Goal: Navigation & Orientation: Find specific page/section

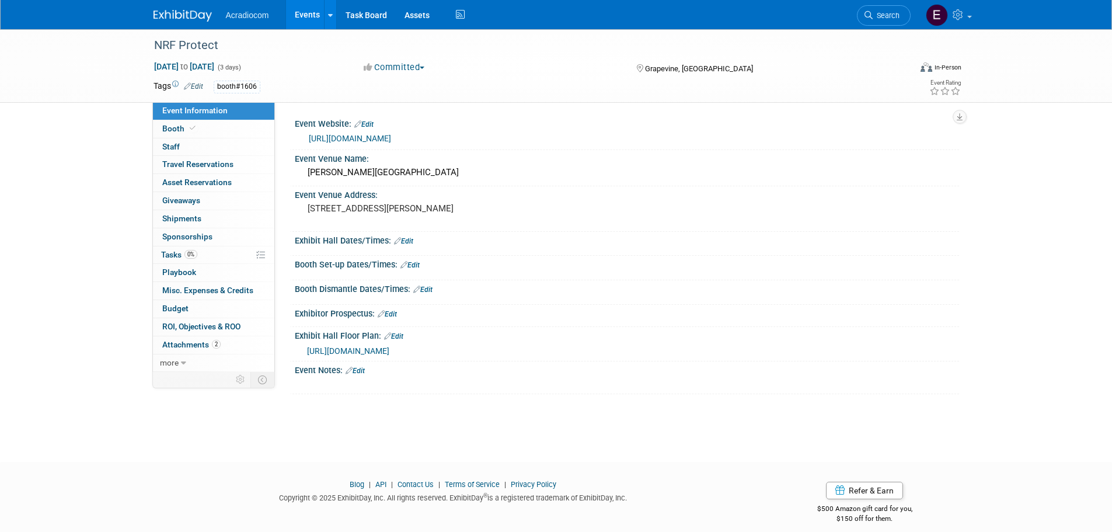
click at [194, 15] on img at bounding box center [183, 16] width 58 height 12
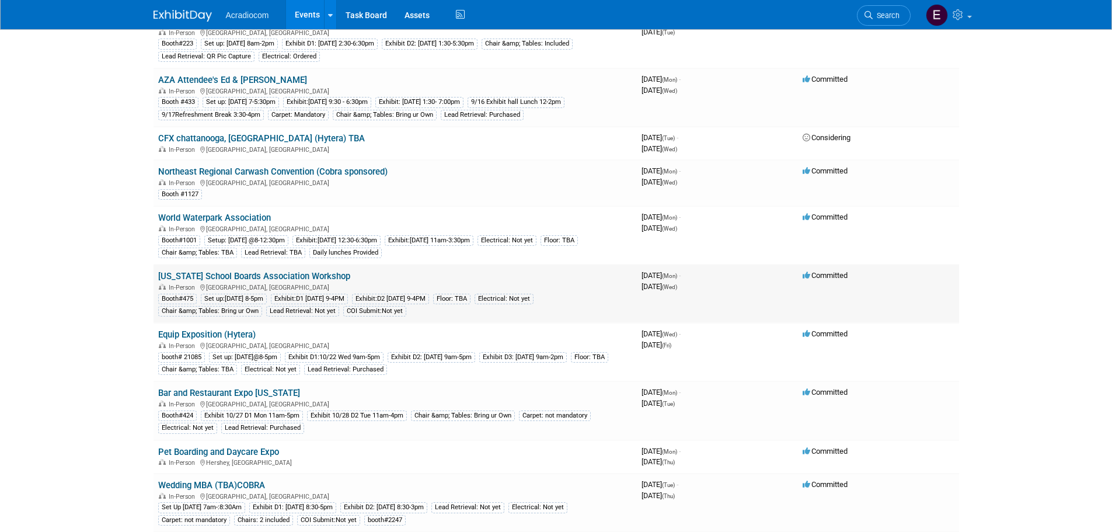
scroll to position [234, 0]
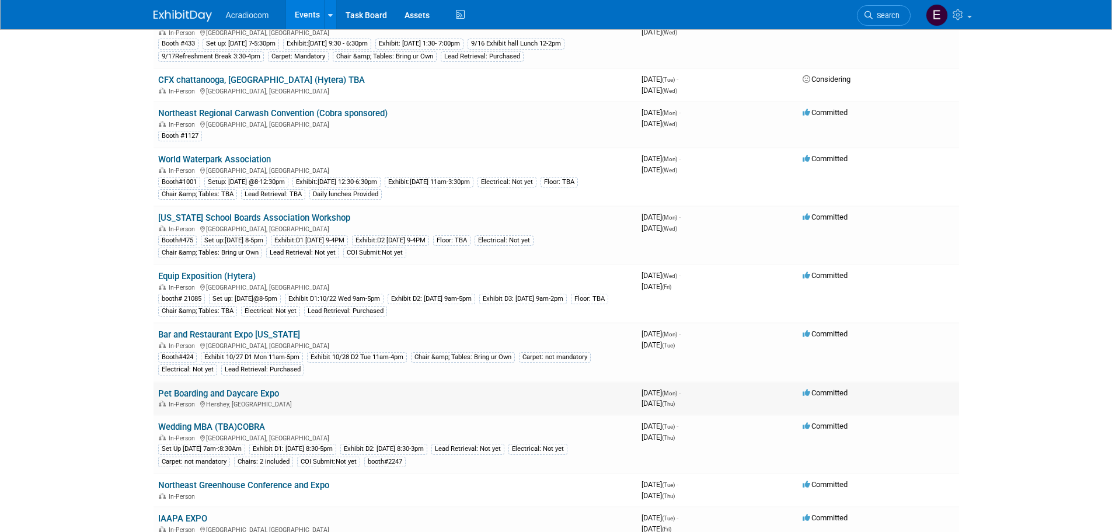
click at [274, 397] on link "Pet Boarding and Daycare Expo" at bounding box center [218, 393] width 121 height 11
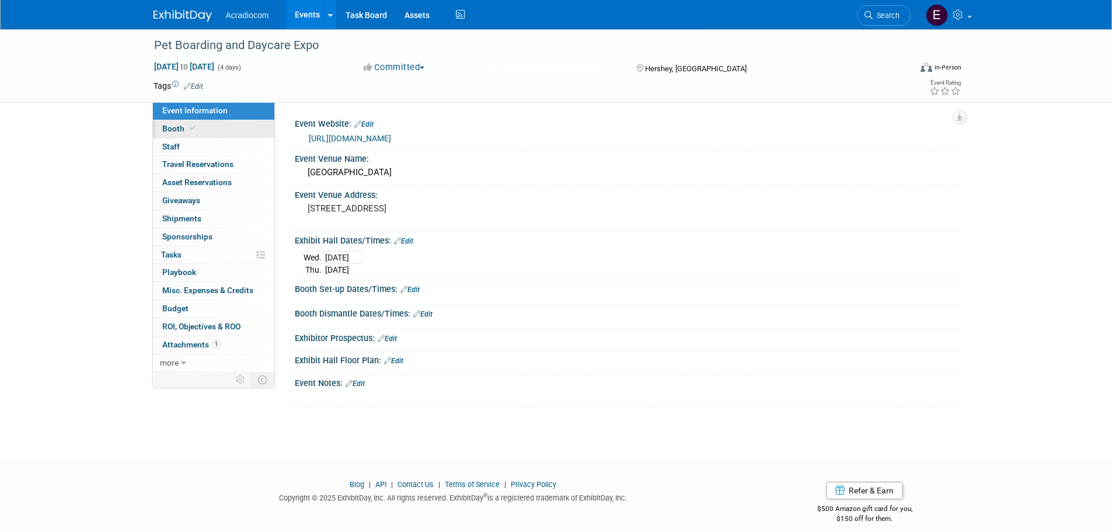
click at [186, 131] on span "Booth" at bounding box center [180, 128] width 36 height 9
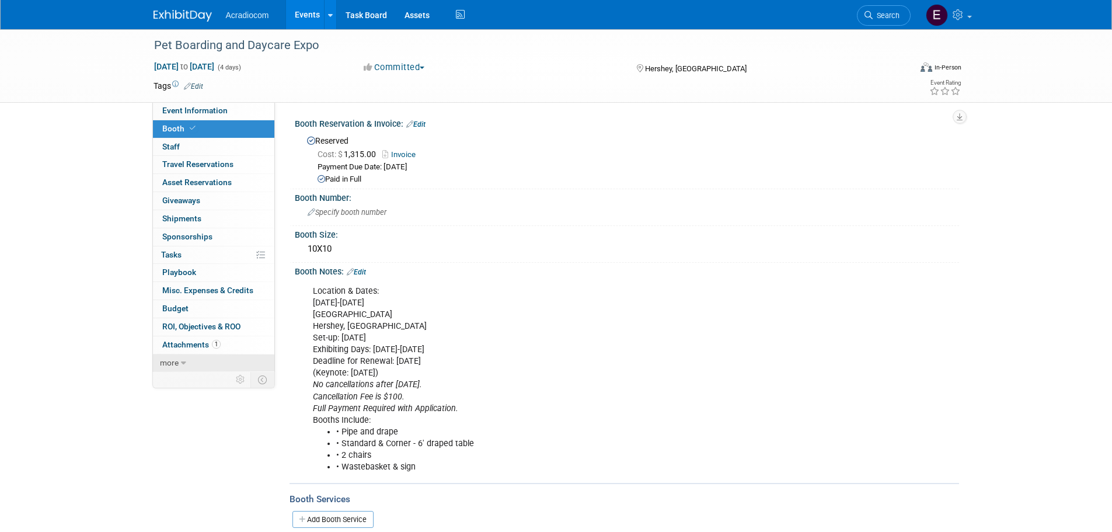
click at [208, 354] on div "Event Information Event Info Booth Booth 0 Staff 0 Staff 0 Travel Reservations …" at bounding box center [213, 237] width 123 height 270
click at [208, 360] on link "more" at bounding box center [213, 363] width 121 height 18
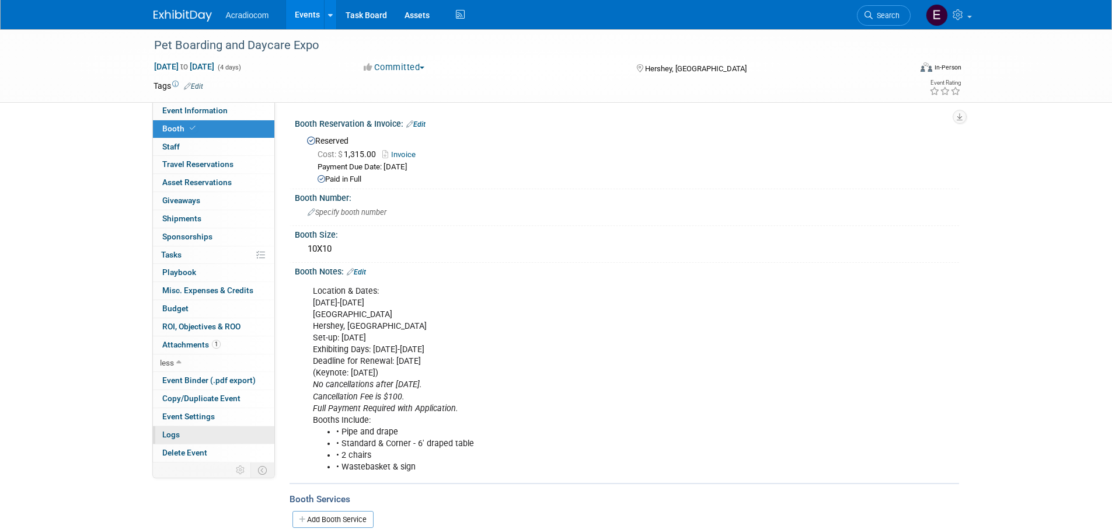
click at [208, 440] on link "Logs" at bounding box center [213, 435] width 121 height 18
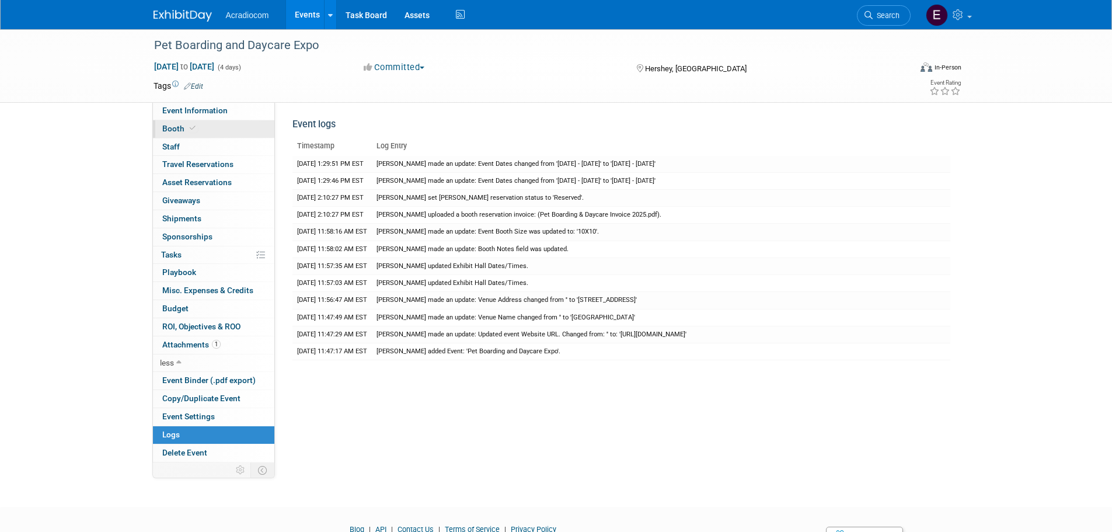
click at [214, 131] on link "Booth" at bounding box center [213, 129] width 121 height 18
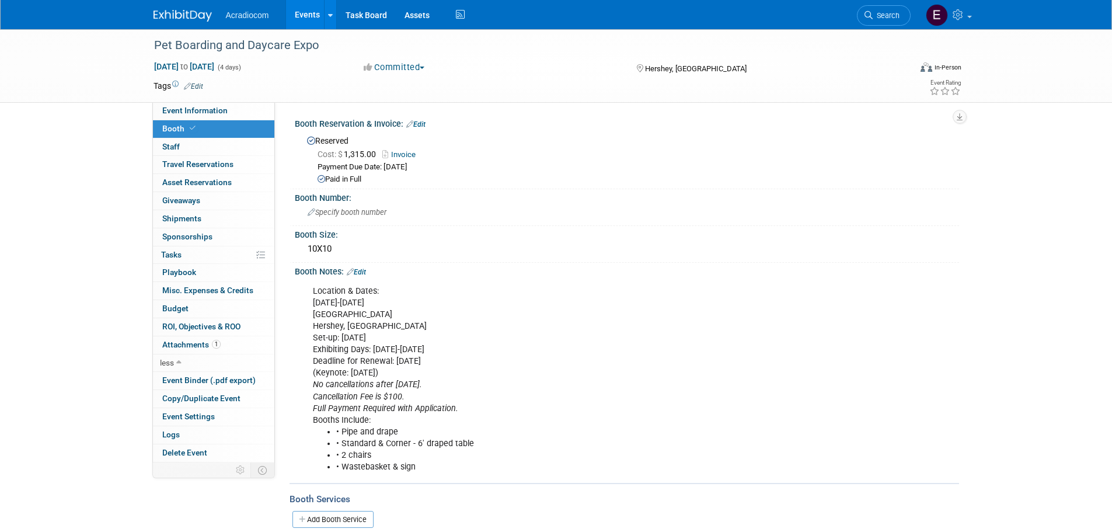
click at [406, 155] on link "Invoice" at bounding box center [401, 154] width 39 height 9
click at [198, 251] on link "0% Tasks 0%" at bounding box center [213, 255] width 121 height 18
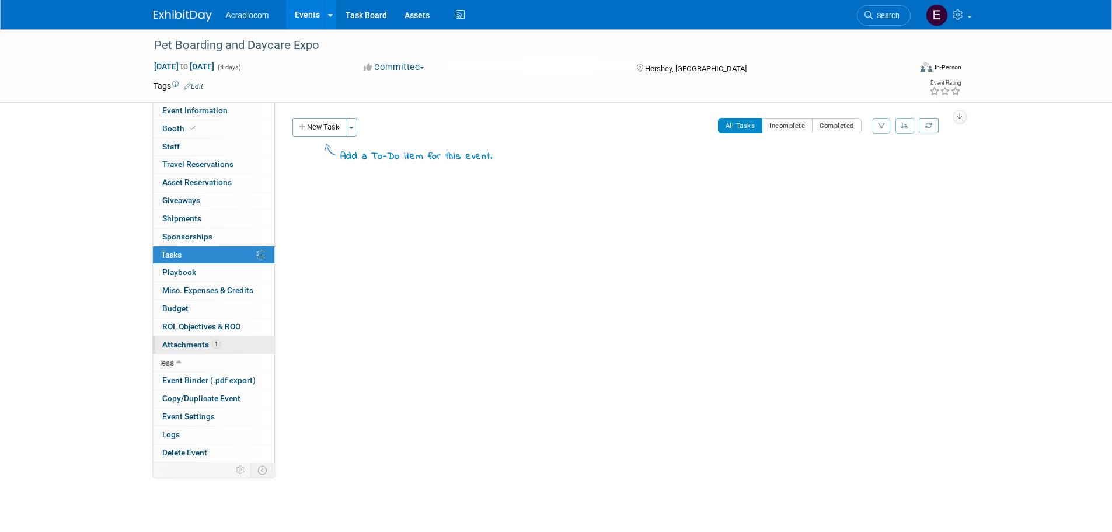
click at [194, 342] on span "Attachments 1" at bounding box center [191, 344] width 58 height 9
